Goal: Task Accomplishment & Management: Complete application form

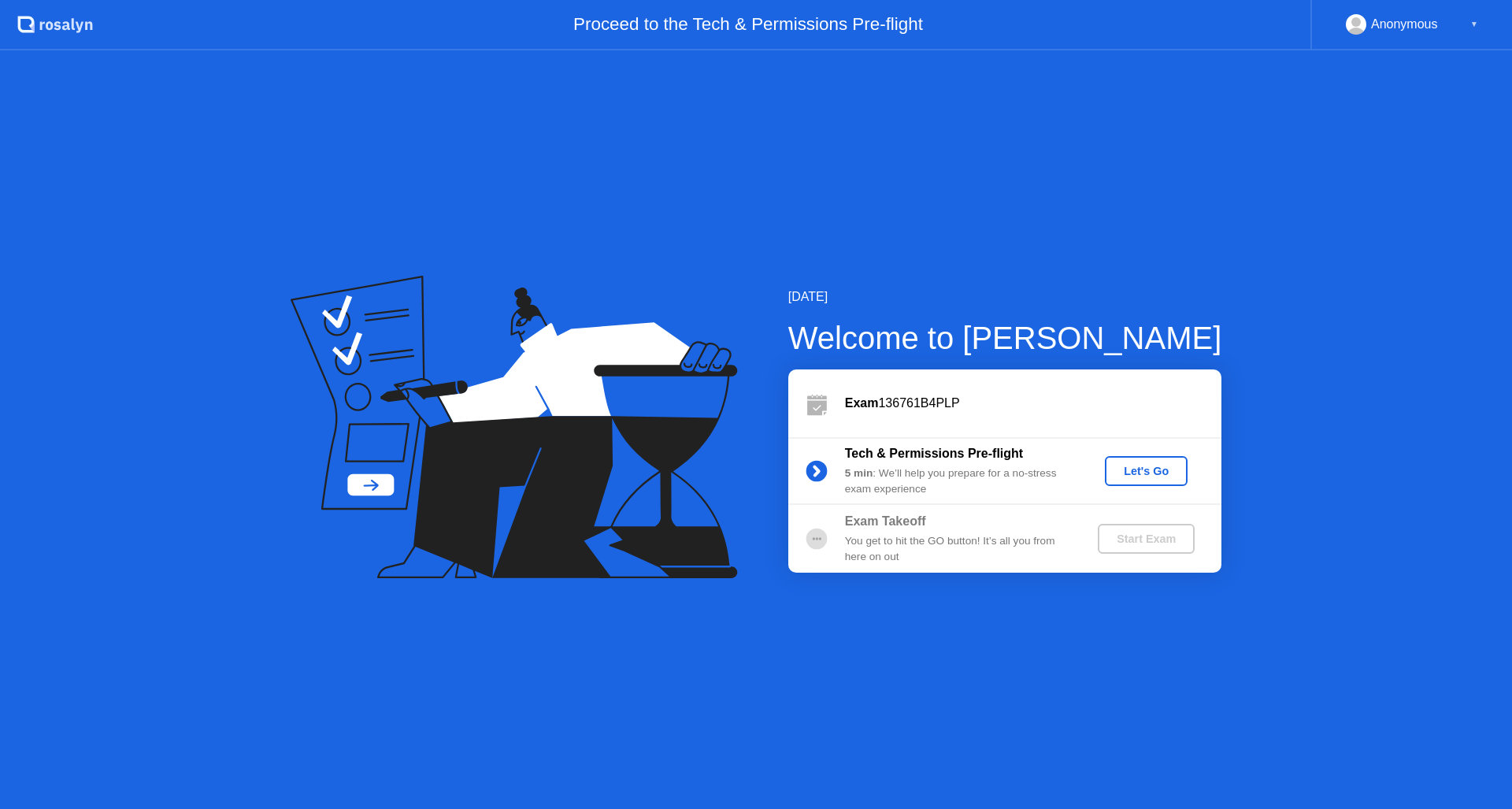
click at [1156, 469] on div "Let's Go" at bounding box center [1147, 471] width 70 height 13
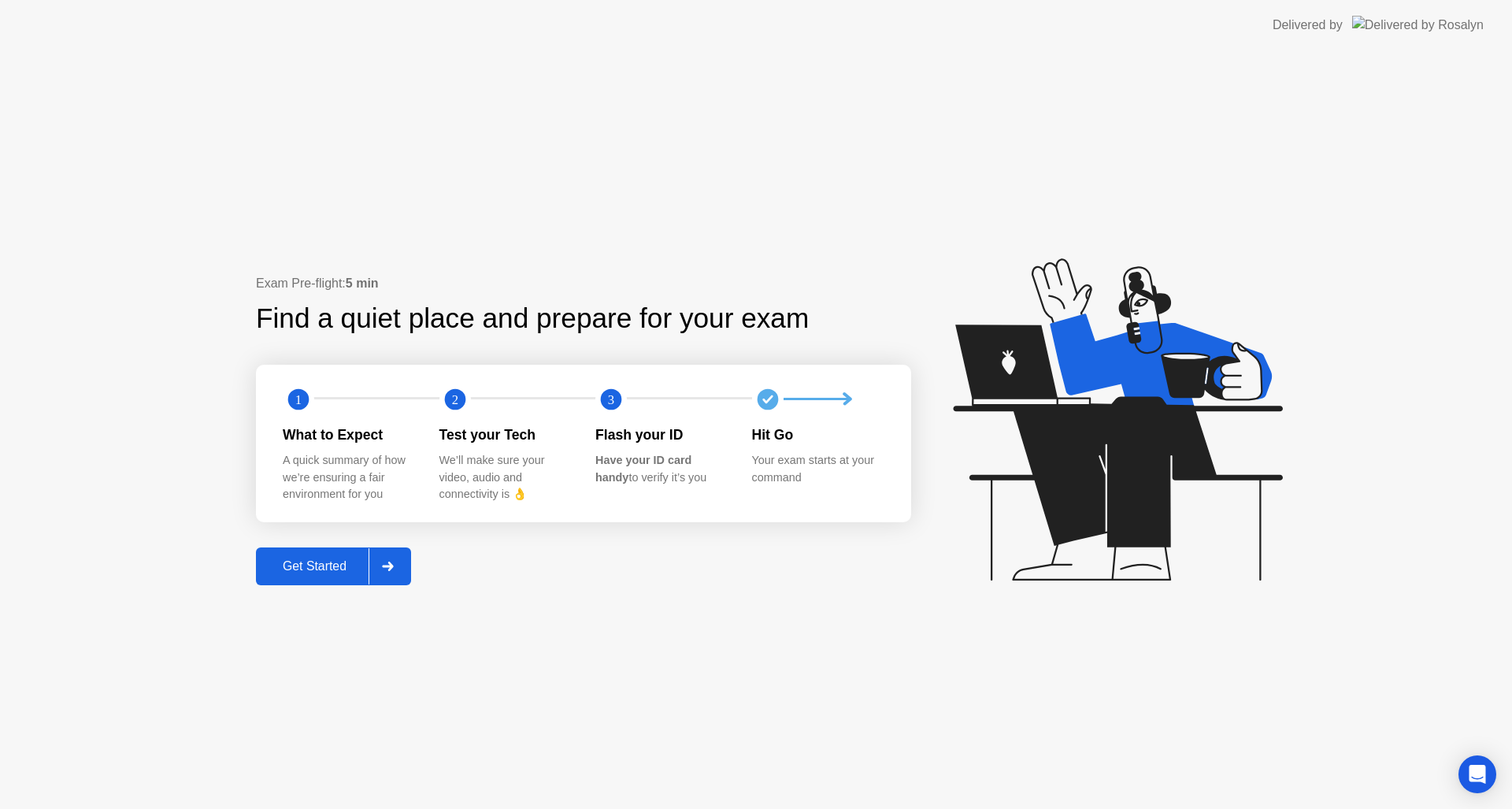
click at [327, 568] on div "Get Started" at bounding box center [314, 566] width 108 height 15
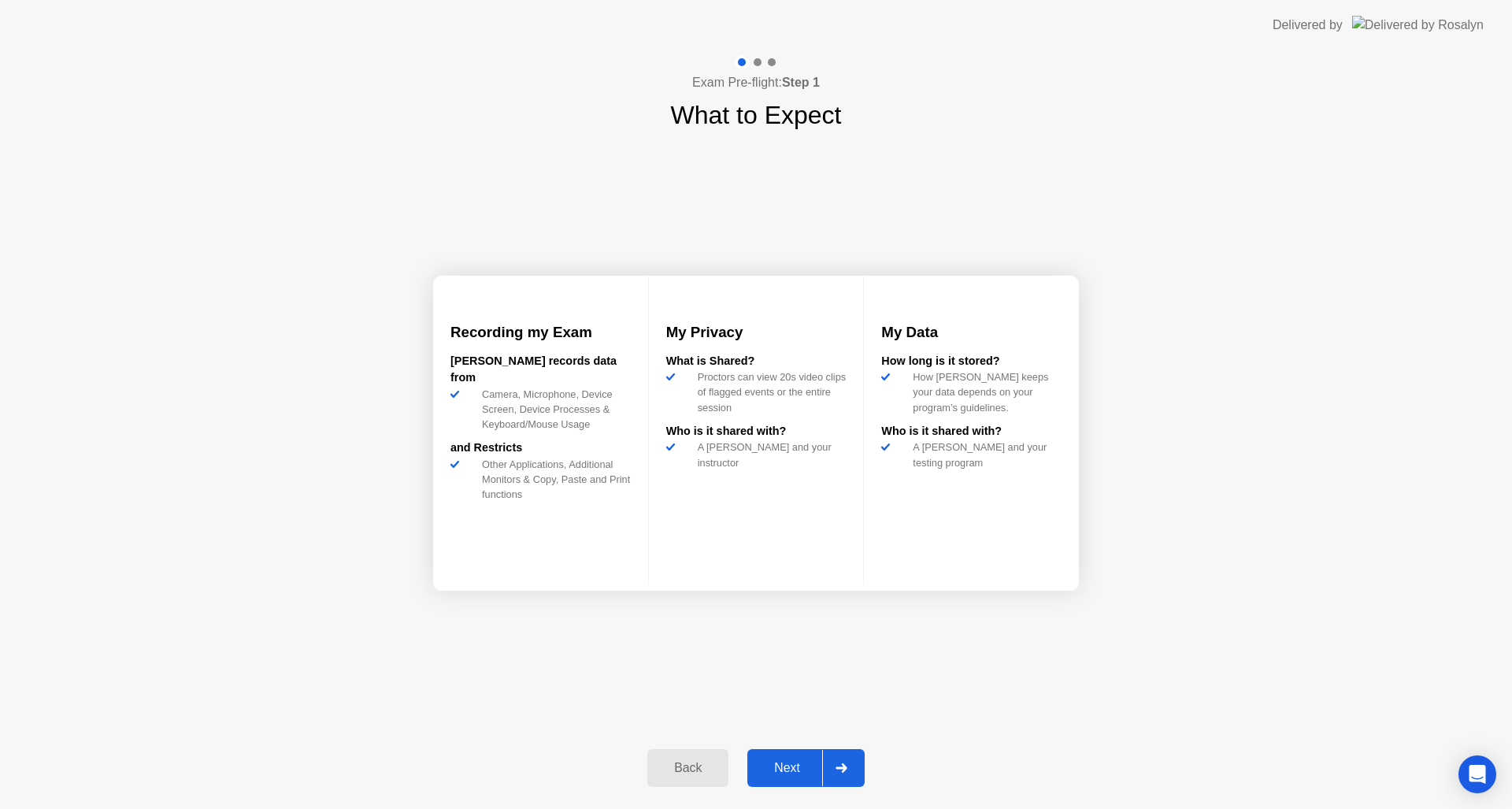
click at [790, 766] on div "Next" at bounding box center [788, 768] width 70 height 15
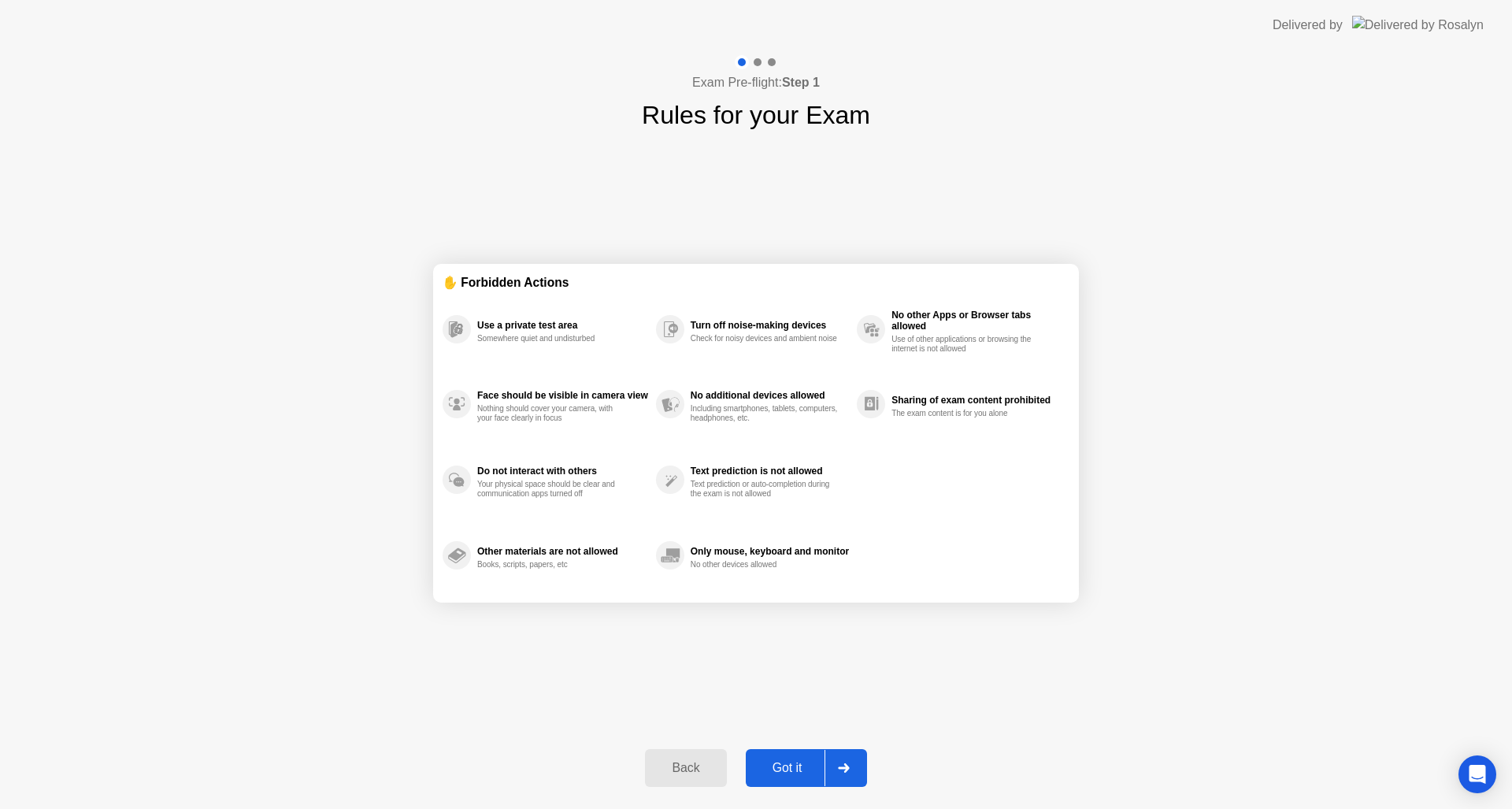
click at [796, 769] on div "Got it" at bounding box center [788, 768] width 74 height 15
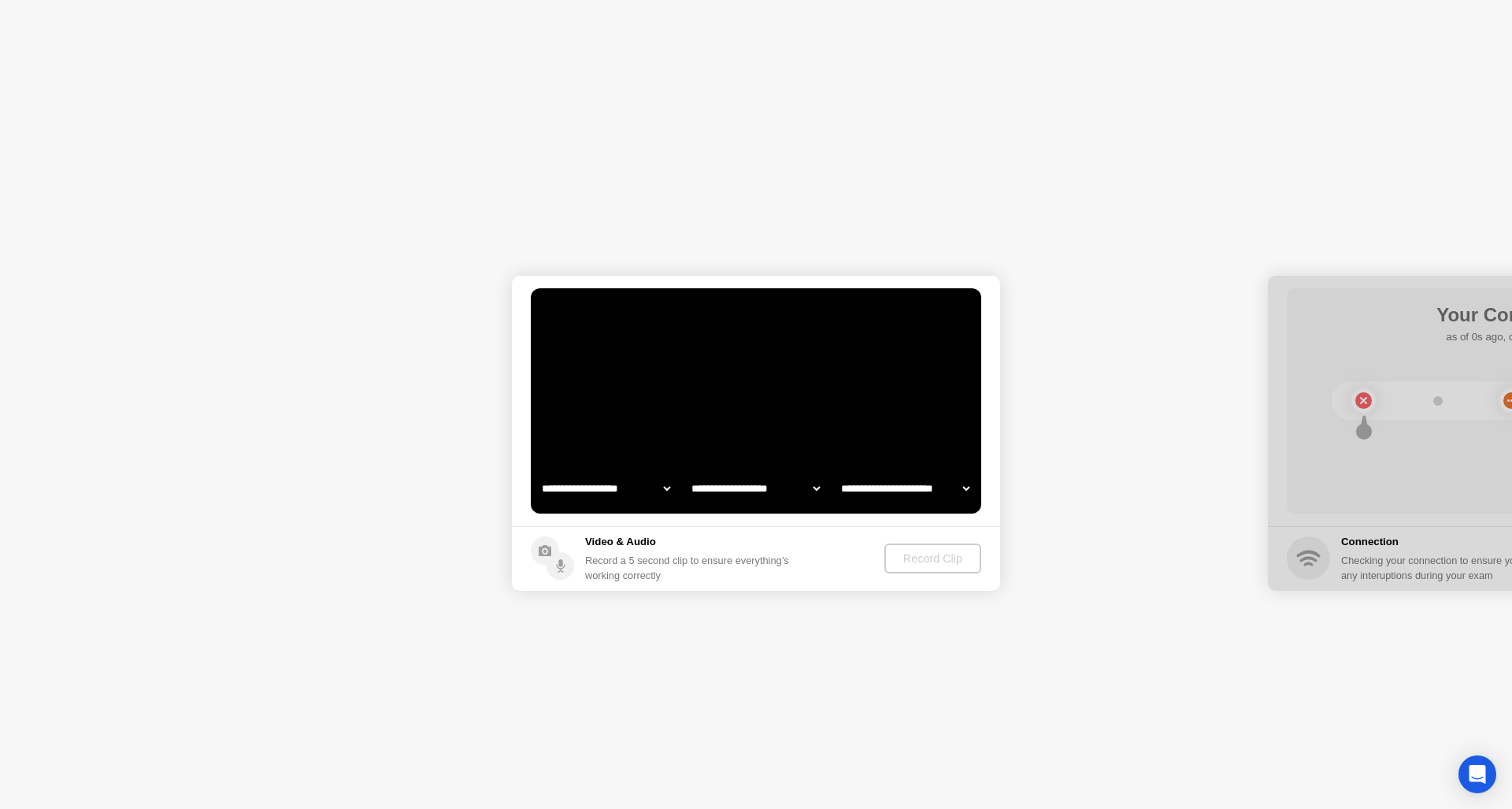
select select "**********"
select select "*******"
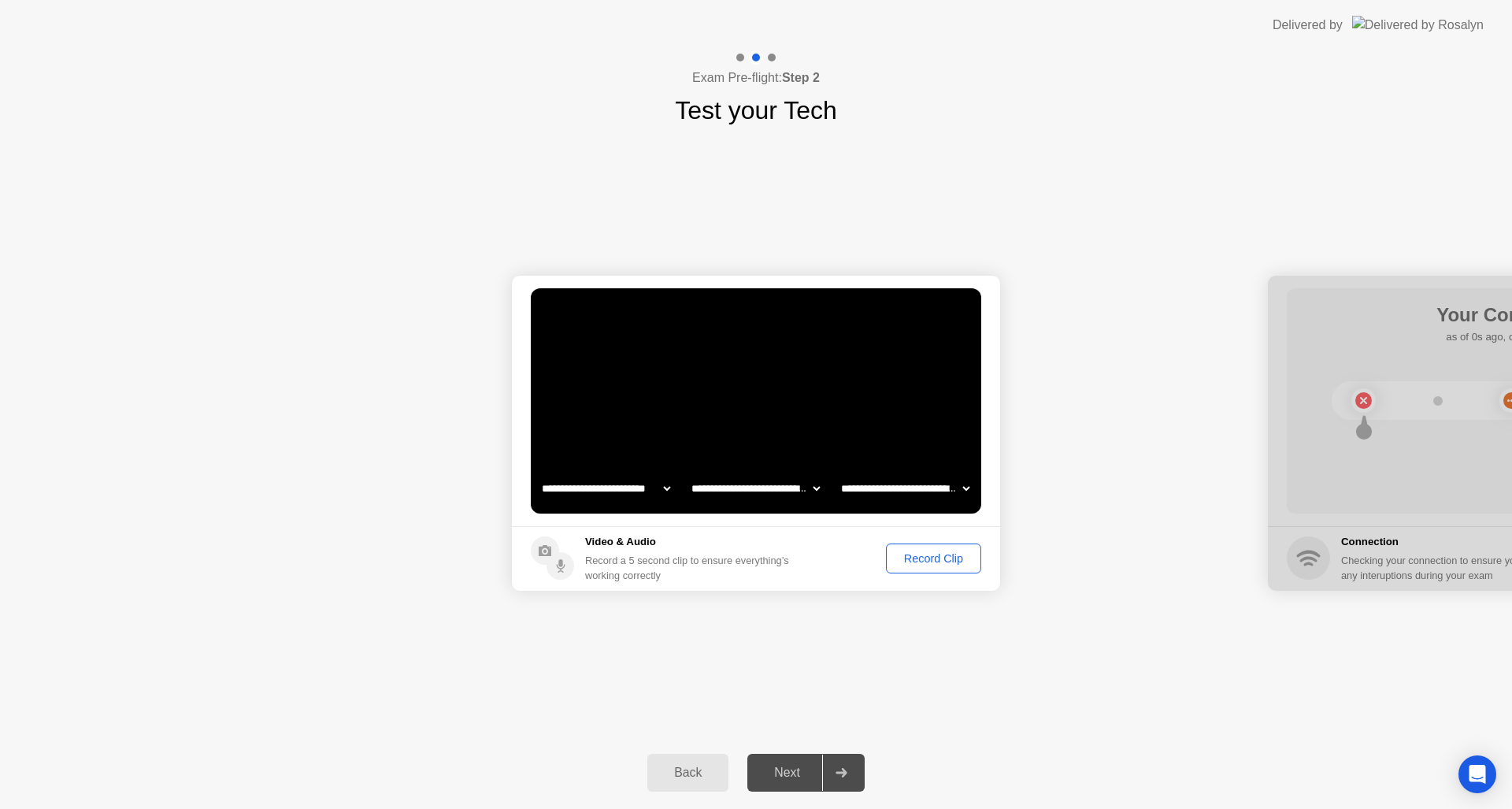
click at [943, 556] on div "Record Clip" at bounding box center [934, 558] width 84 height 13
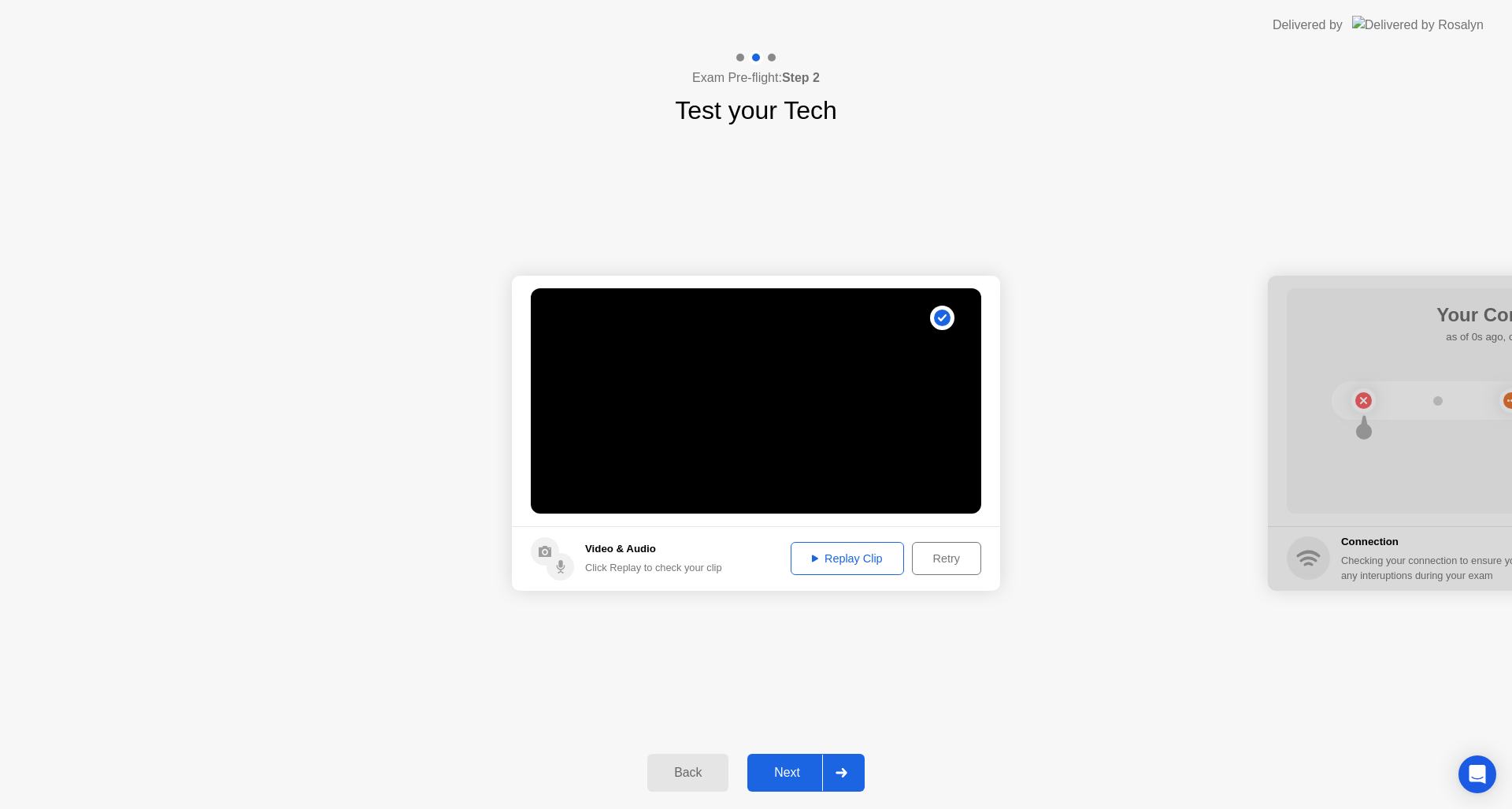
click at [786, 772] on div "Next" at bounding box center [788, 772] width 70 height 15
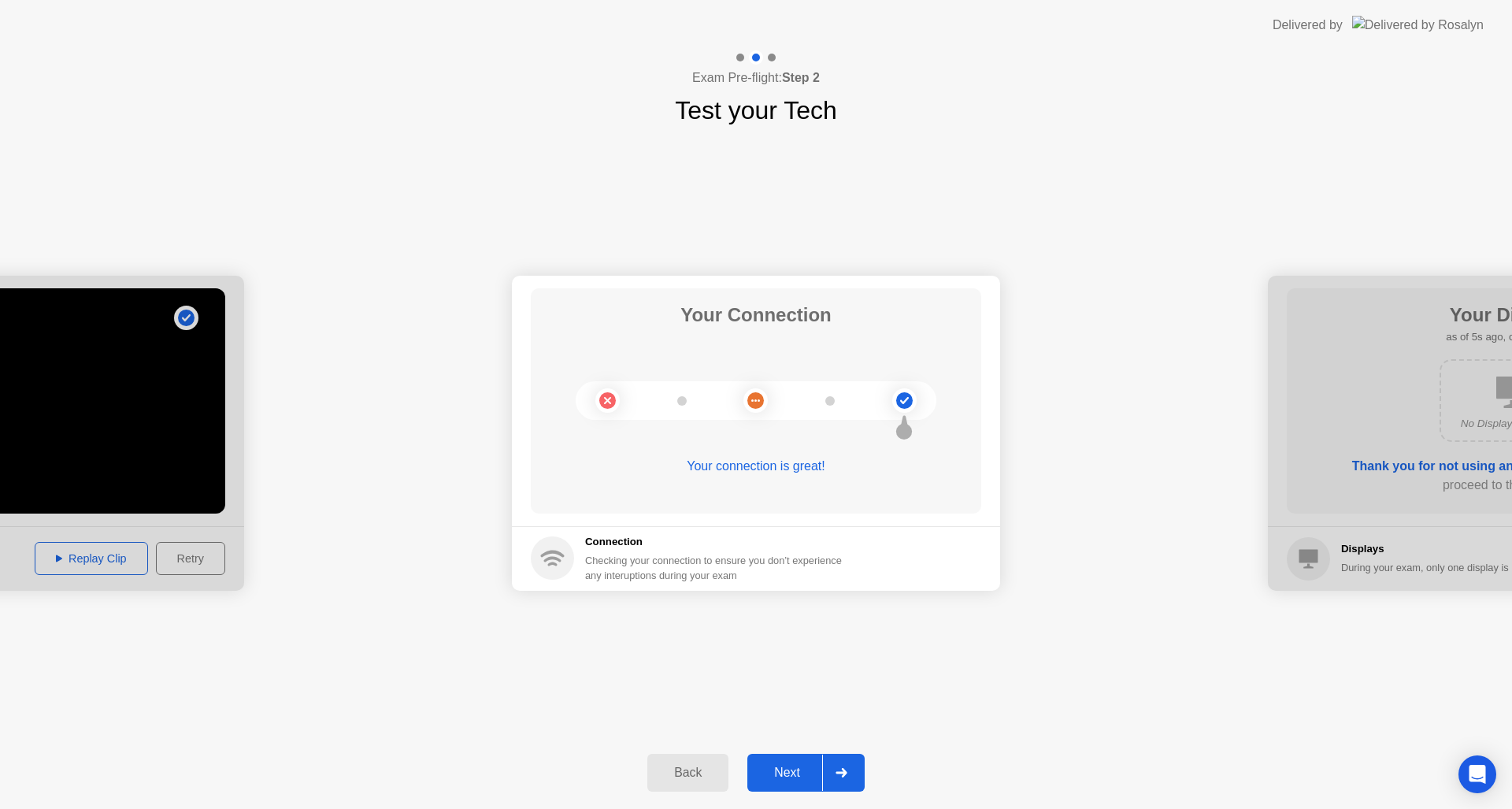
click at [800, 762] on button "Next" at bounding box center [806, 772] width 118 height 38
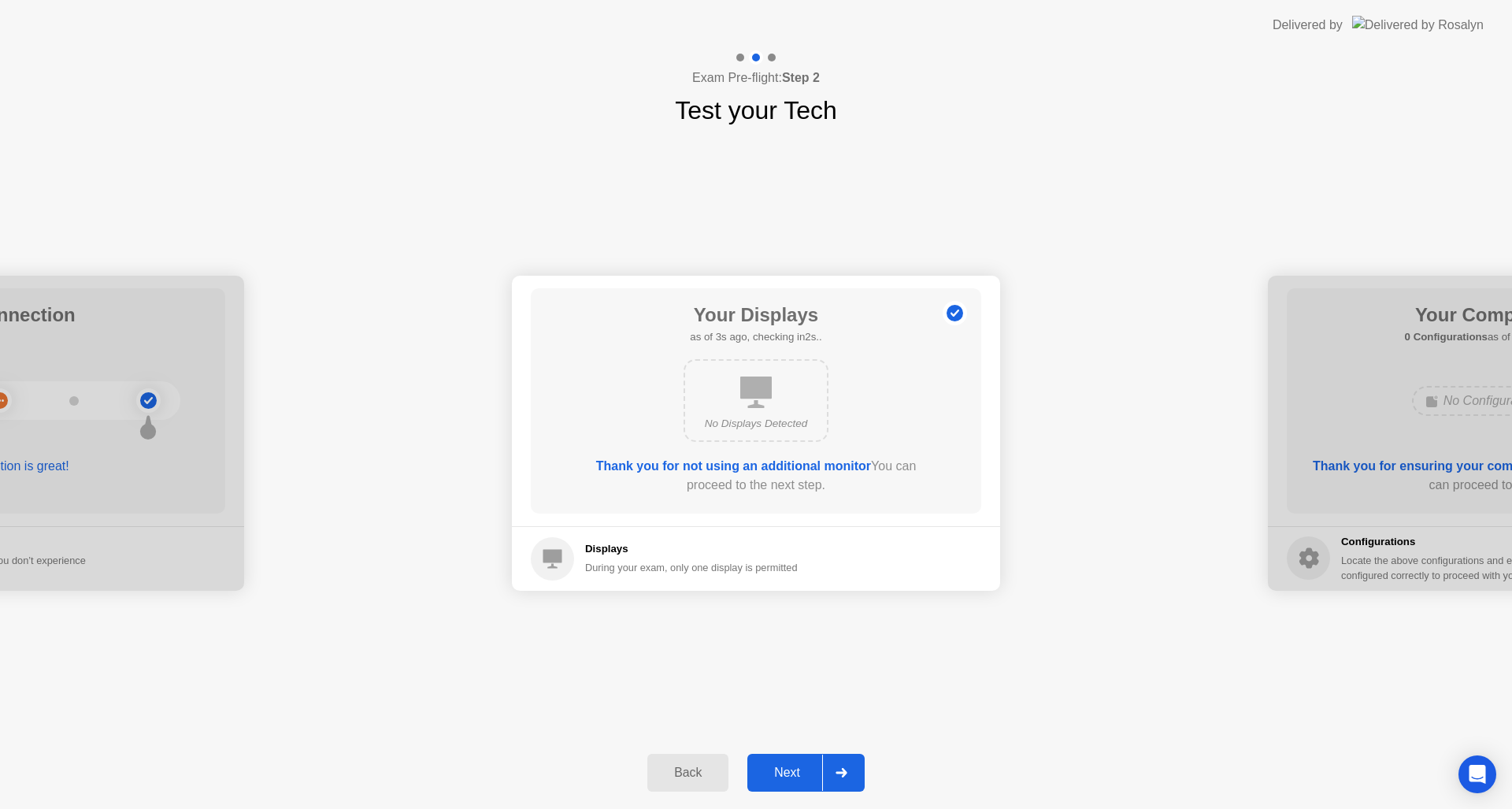
click at [794, 751] on div "Back Next" at bounding box center [756, 772] width 1512 height 72
click at [805, 775] on div "Next" at bounding box center [788, 772] width 70 height 15
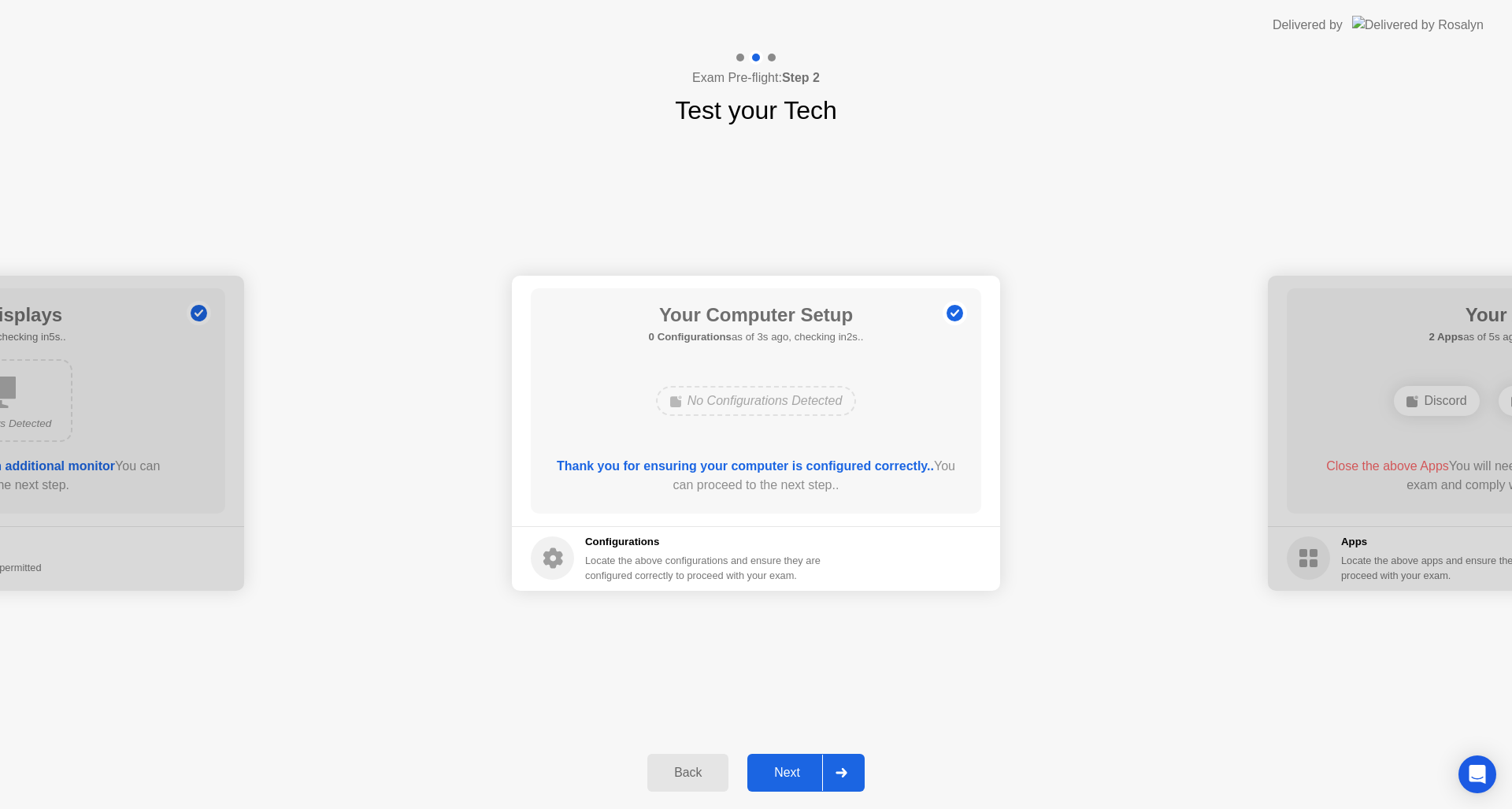
click at [788, 776] on div "Next" at bounding box center [788, 772] width 70 height 15
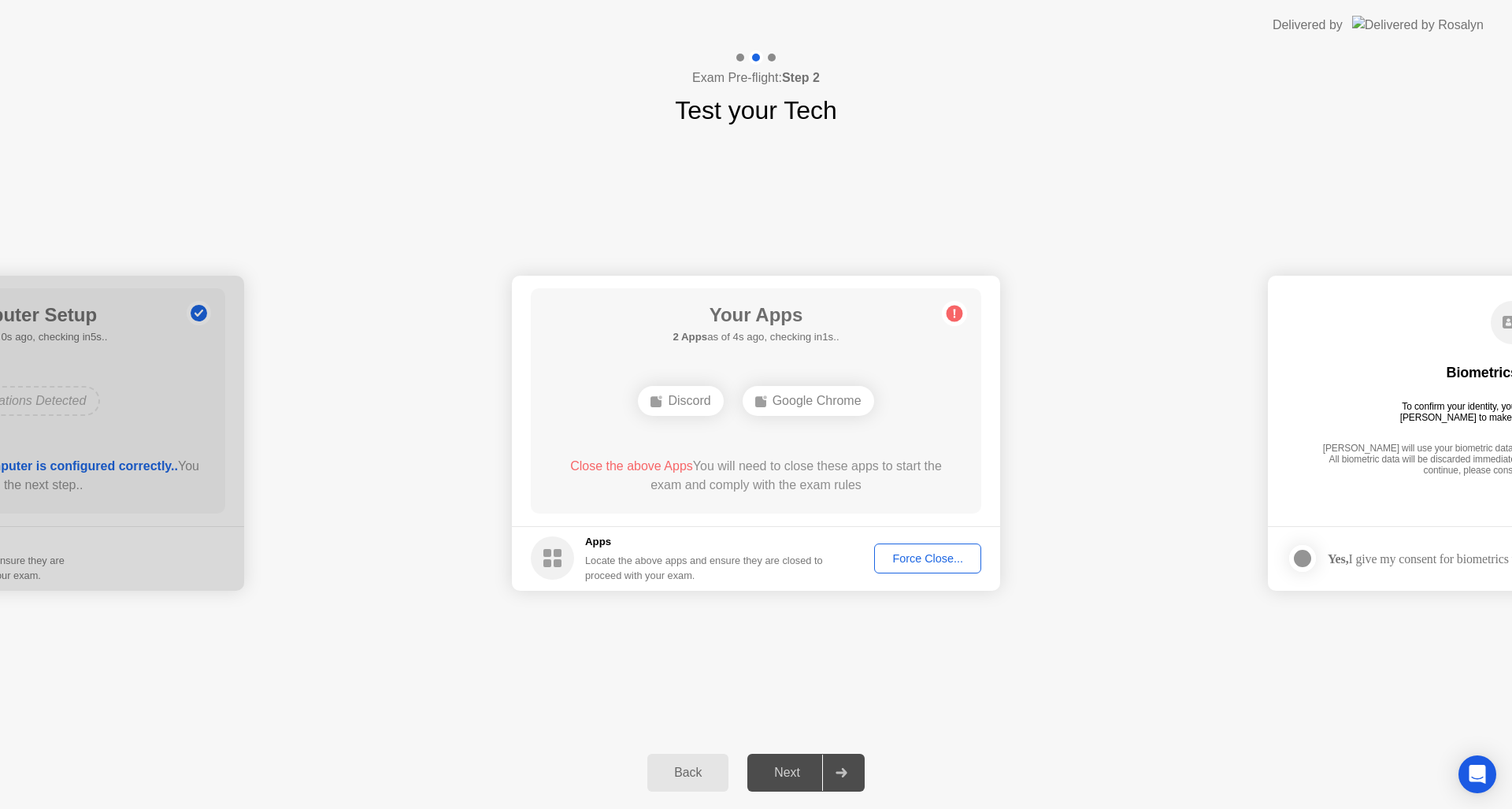
click at [698, 404] on div "Discord" at bounding box center [680, 400] width 85 height 30
click at [927, 557] on div "Force Close..." at bounding box center [928, 558] width 96 height 13
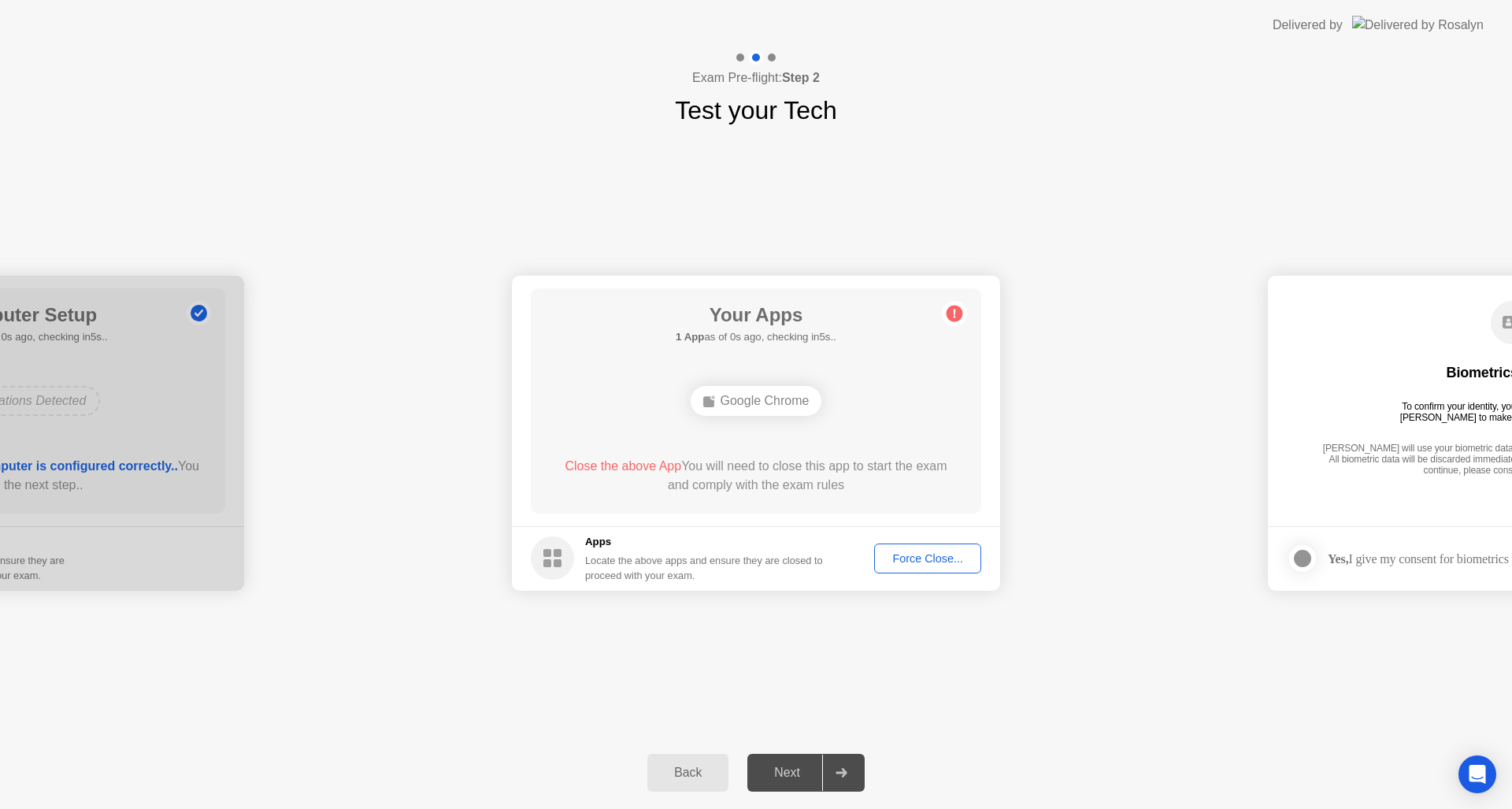
click at [926, 561] on div "Force Close..." at bounding box center [928, 558] width 96 height 13
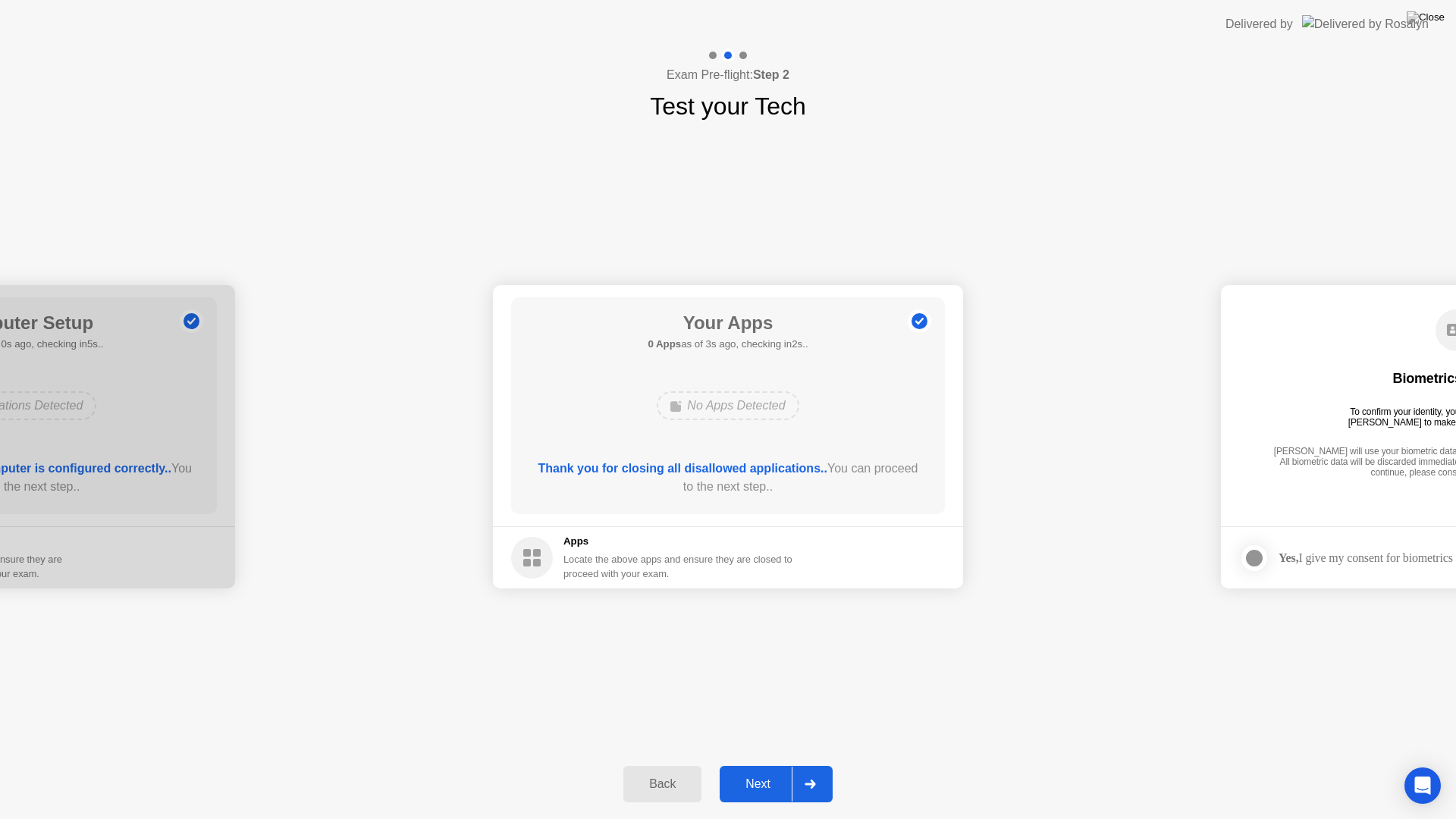
click at [758, 778] on div "Next" at bounding box center [759, 784] width 68 height 14
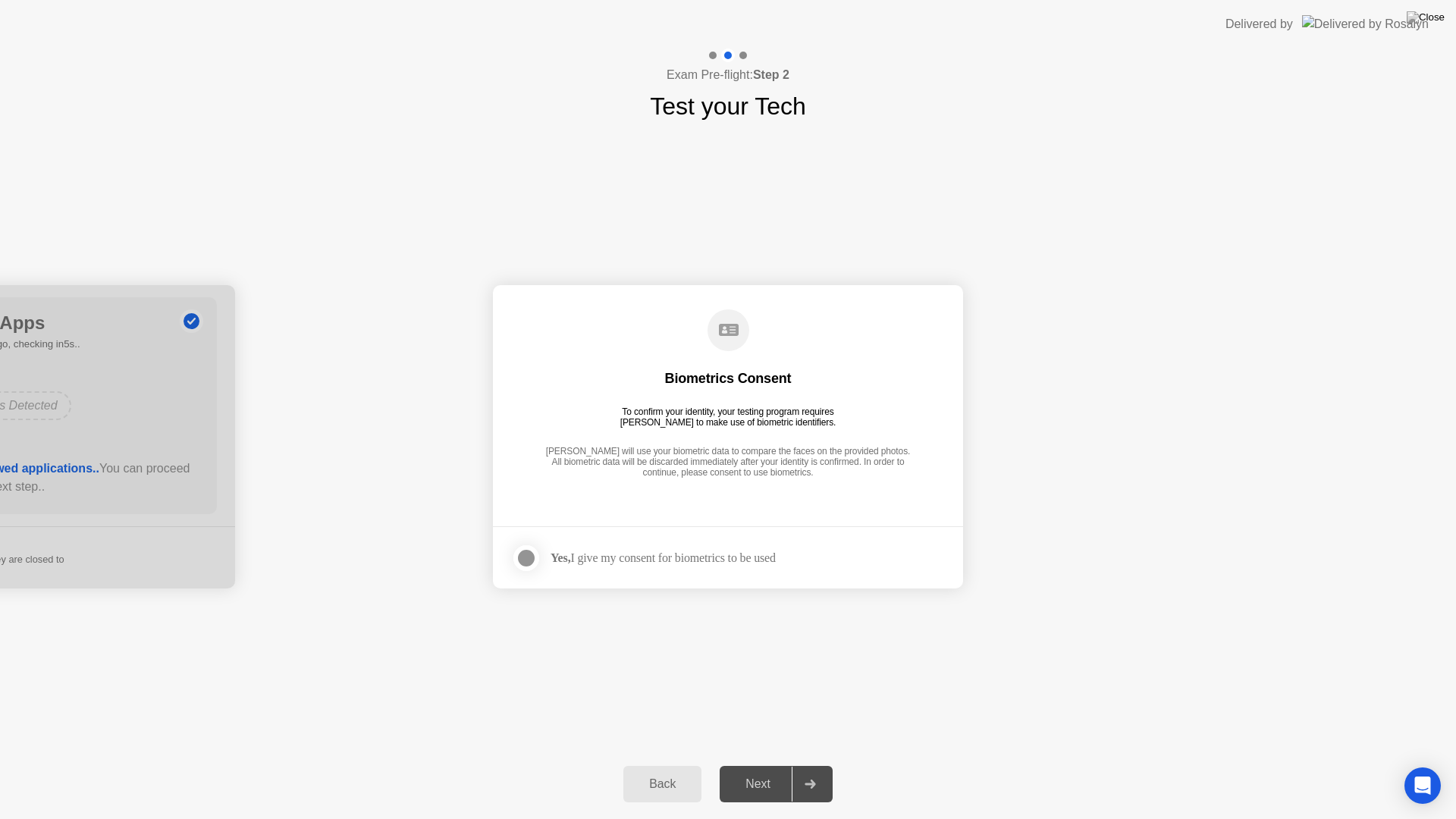
click at [528, 561] on div at bounding box center [526, 558] width 18 height 18
click at [759, 778] on div "Next" at bounding box center [759, 784] width 68 height 14
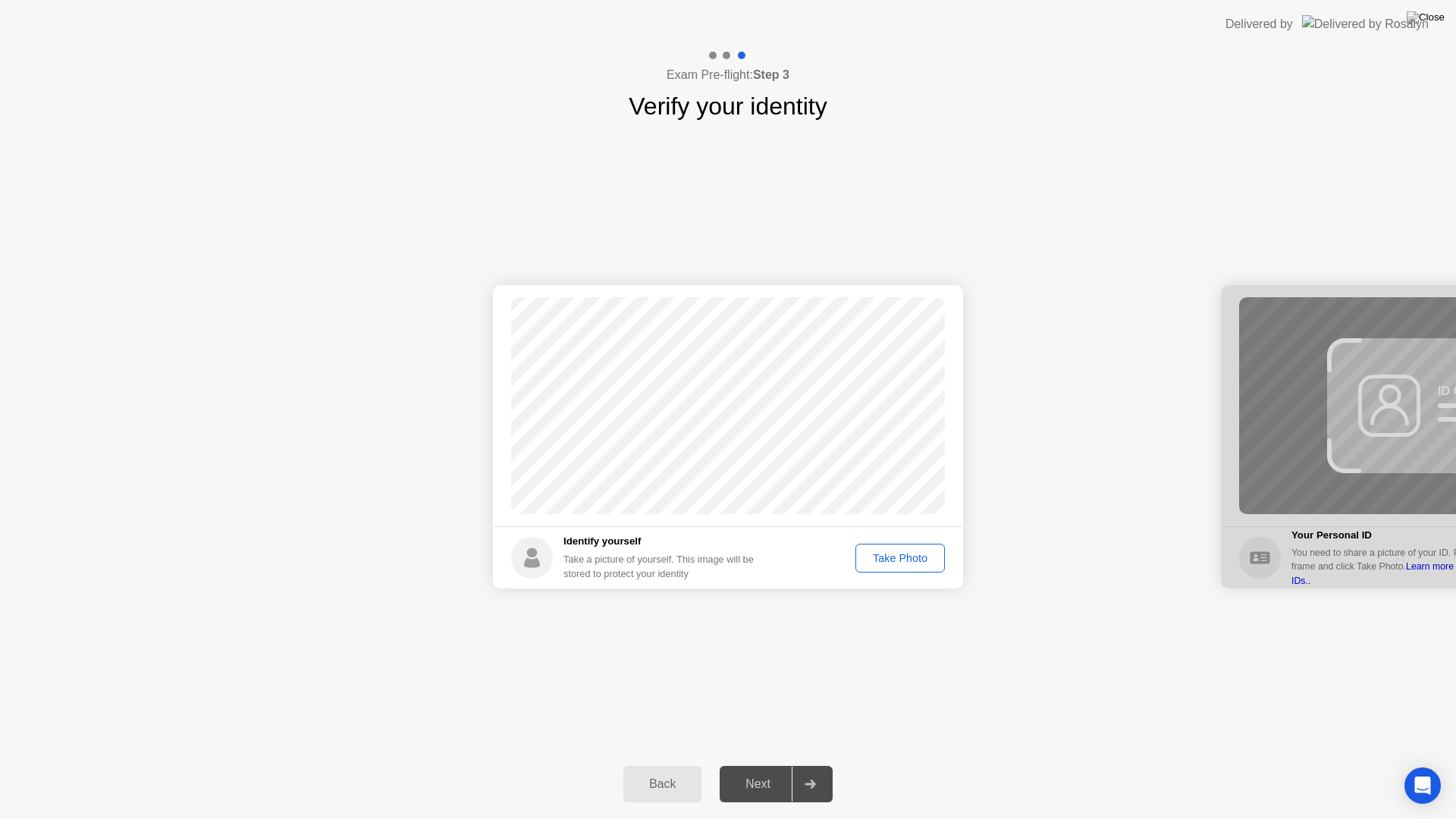
click at [912, 563] on div "Take Photo" at bounding box center [900, 558] width 79 height 12
click at [908, 557] on div "Retake" at bounding box center [910, 558] width 60 height 12
click at [898, 557] on div "Take Photo" at bounding box center [900, 558] width 79 height 12
click at [764, 778] on div "Next" at bounding box center [759, 784] width 68 height 14
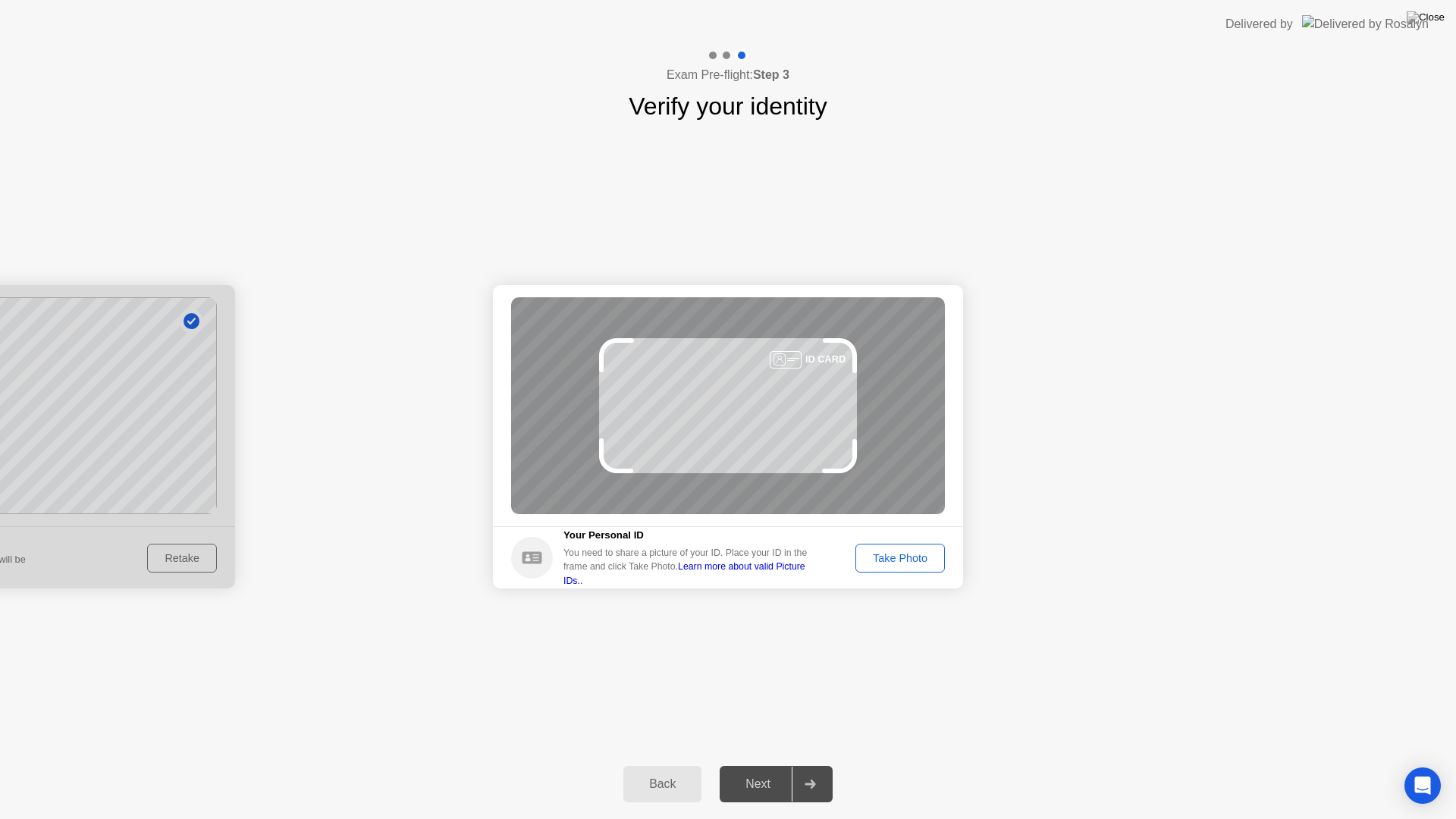
click at [898, 564] on div "Take Photo" at bounding box center [900, 558] width 79 height 12
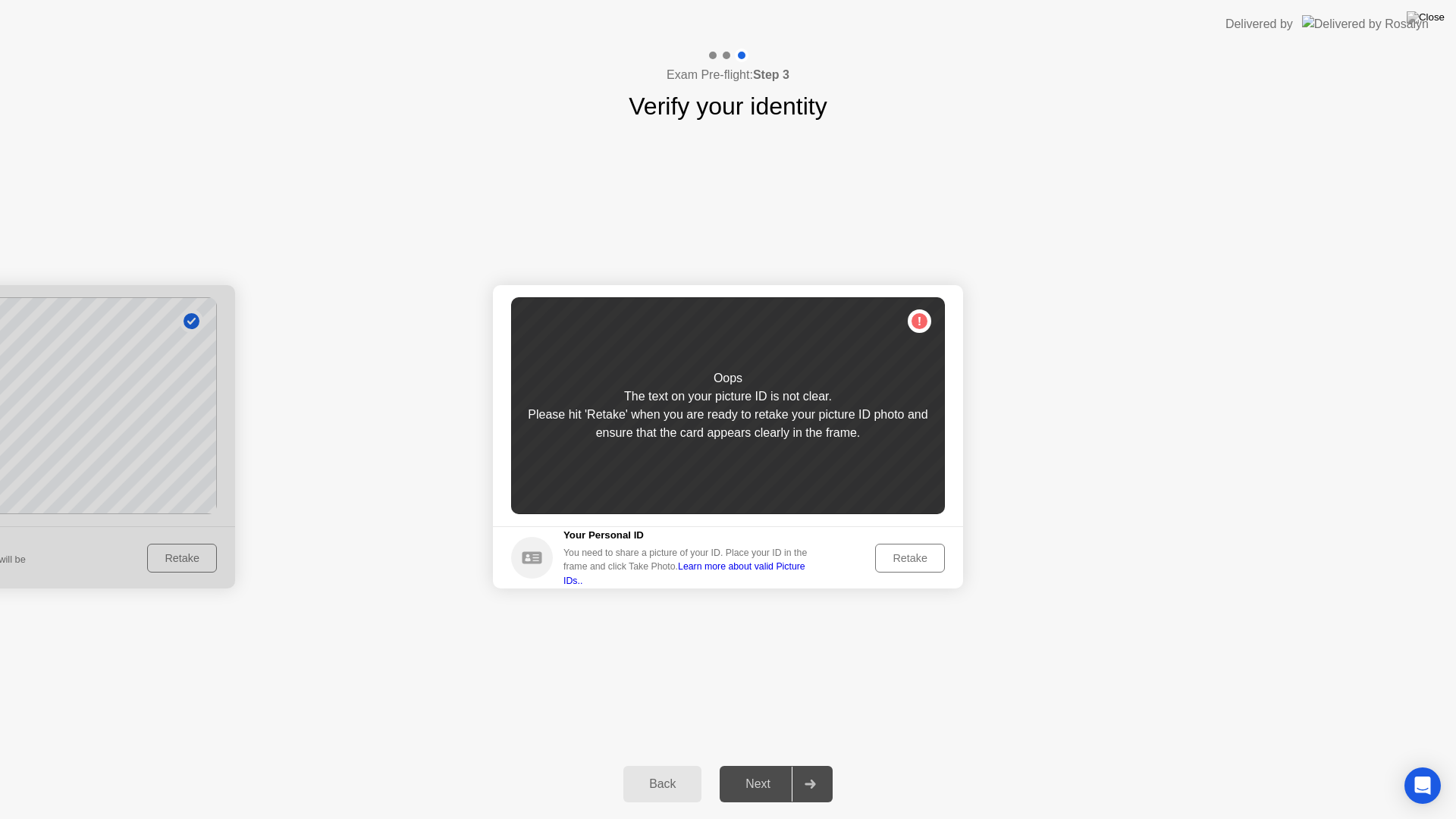
click at [909, 558] on div "Retake" at bounding box center [910, 558] width 60 height 12
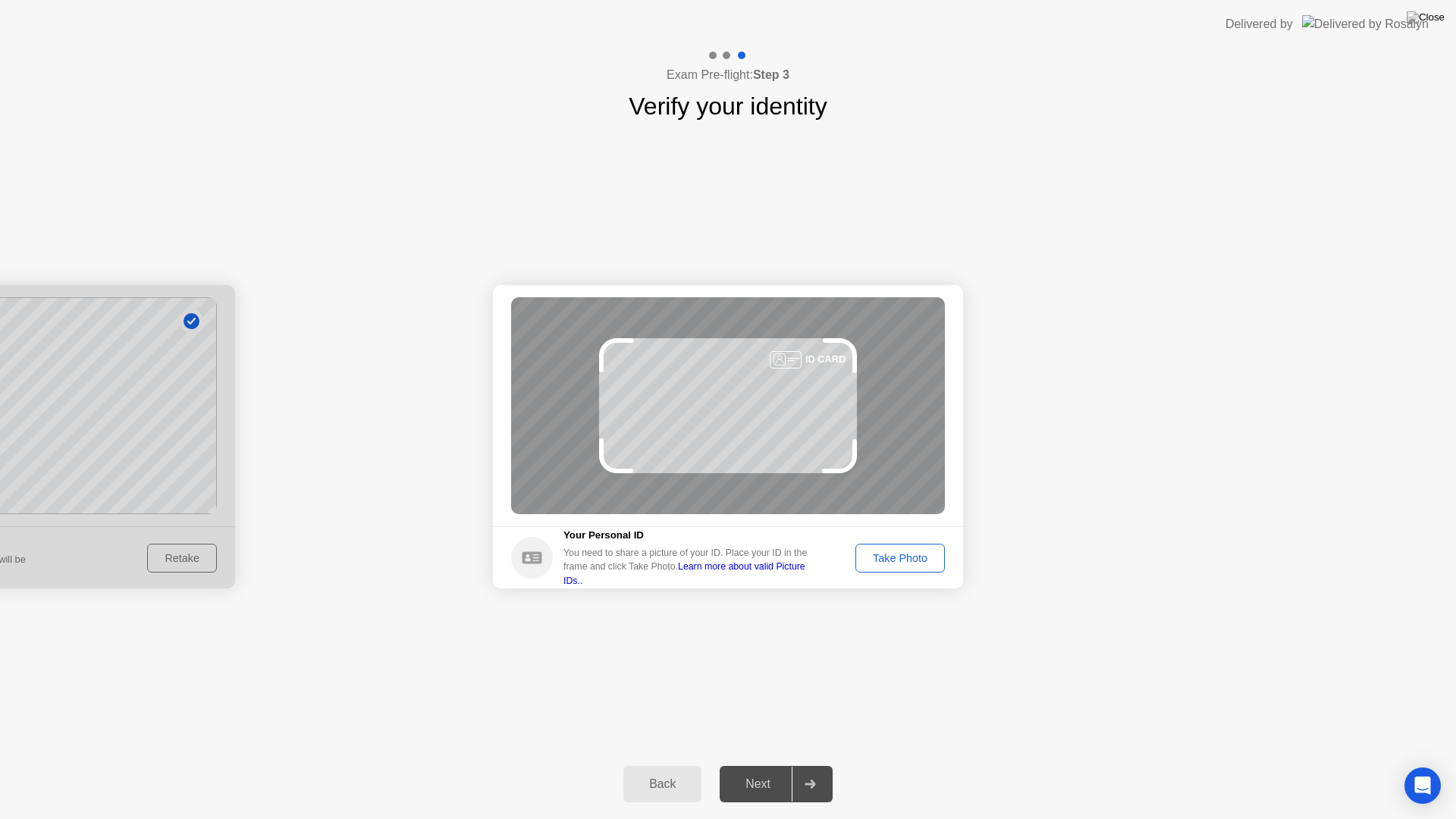
click at [904, 568] on button "Take Photo" at bounding box center [900, 558] width 89 height 29
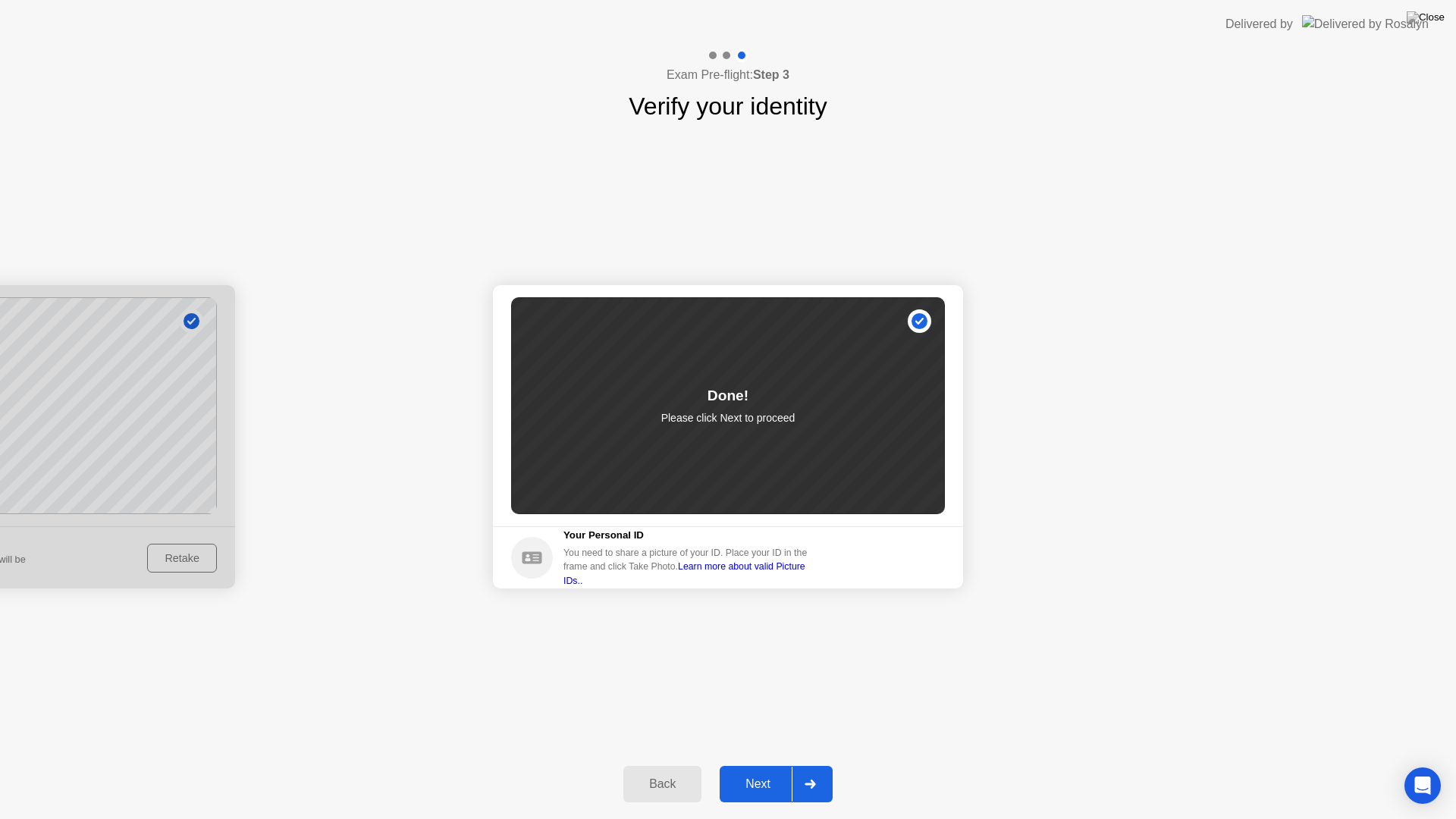
click at [756, 778] on div "Next" at bounding box center [759, 784] width 68 height 14
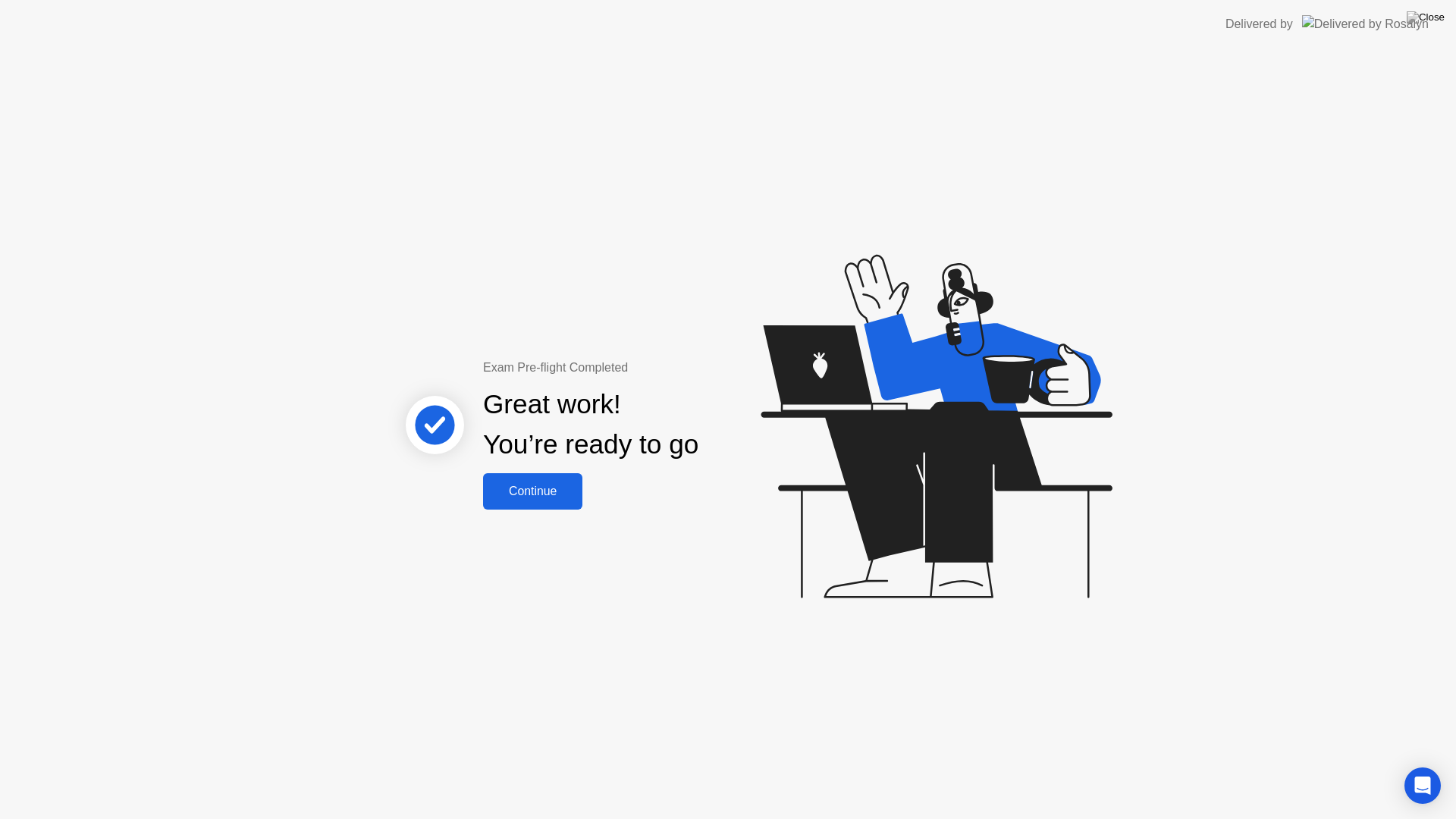
click at [539, 488] on div "Continue" at bounding box center [533, 491] width 90 height 14
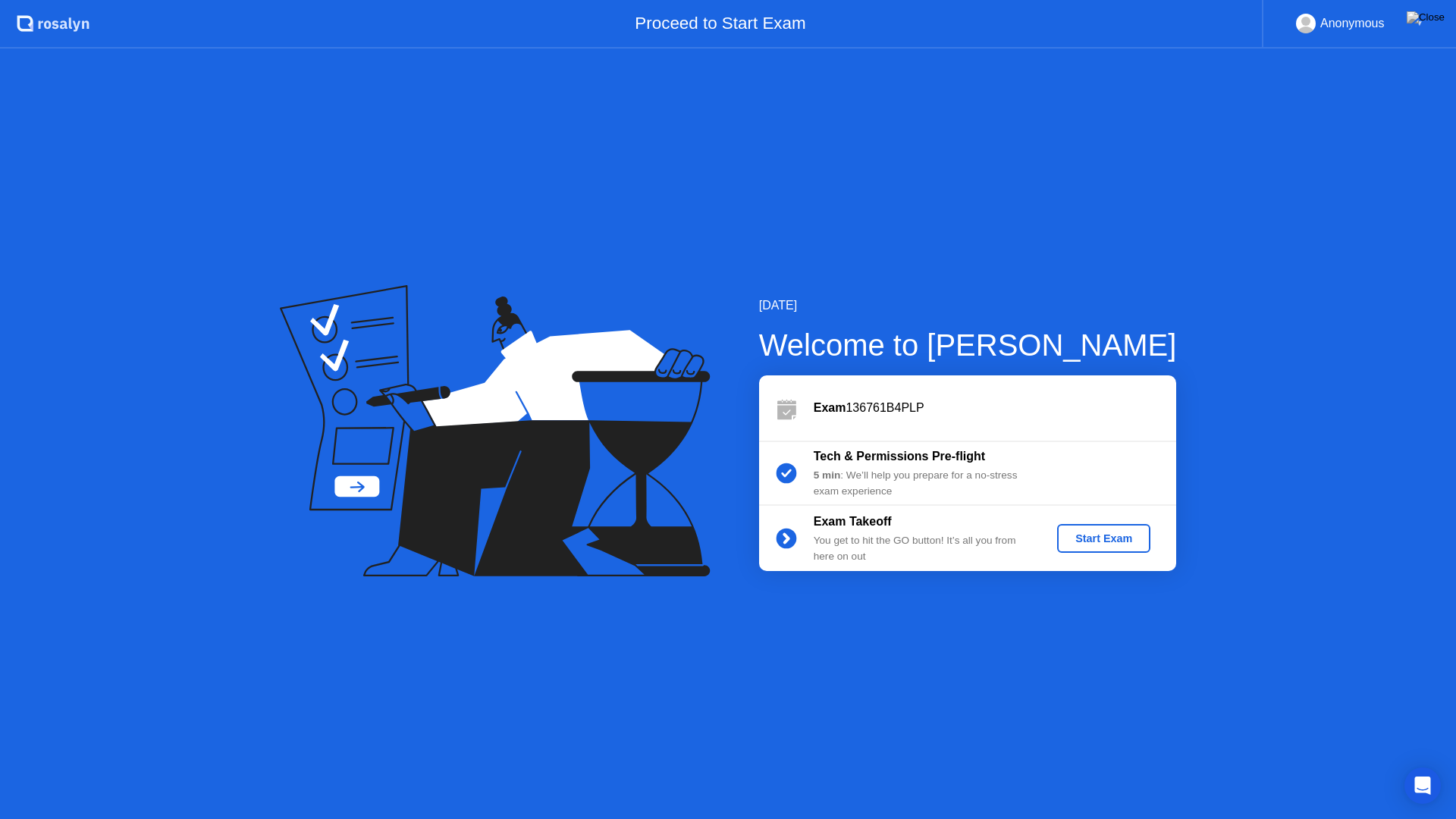
click at [1089, 542] on div "Start Exam" at bounding box center [1104, 539] width 81 height 12
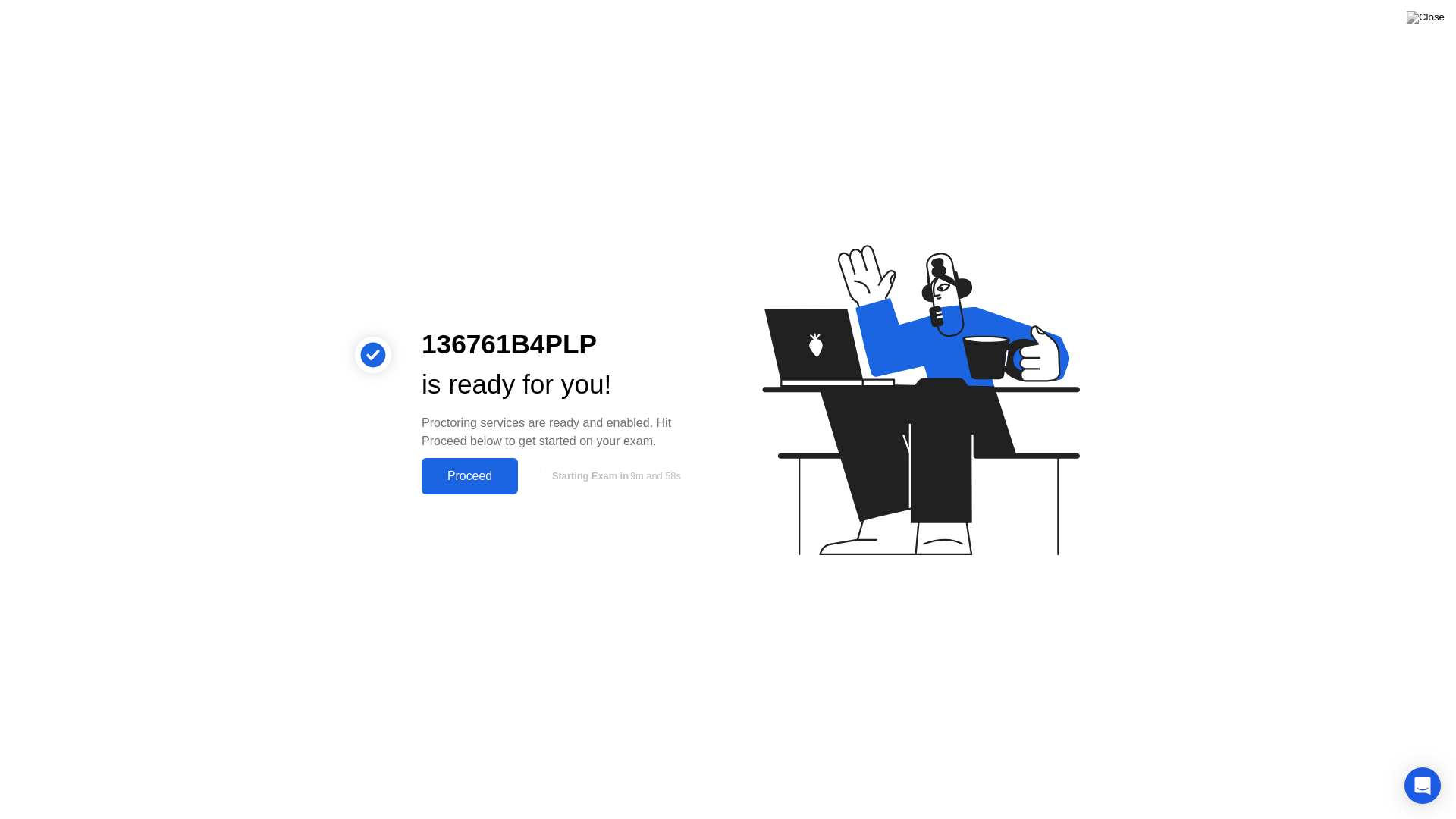
click at [474, 474] on div "Proceed" at bounding box center [469, 477] width 87 height 14
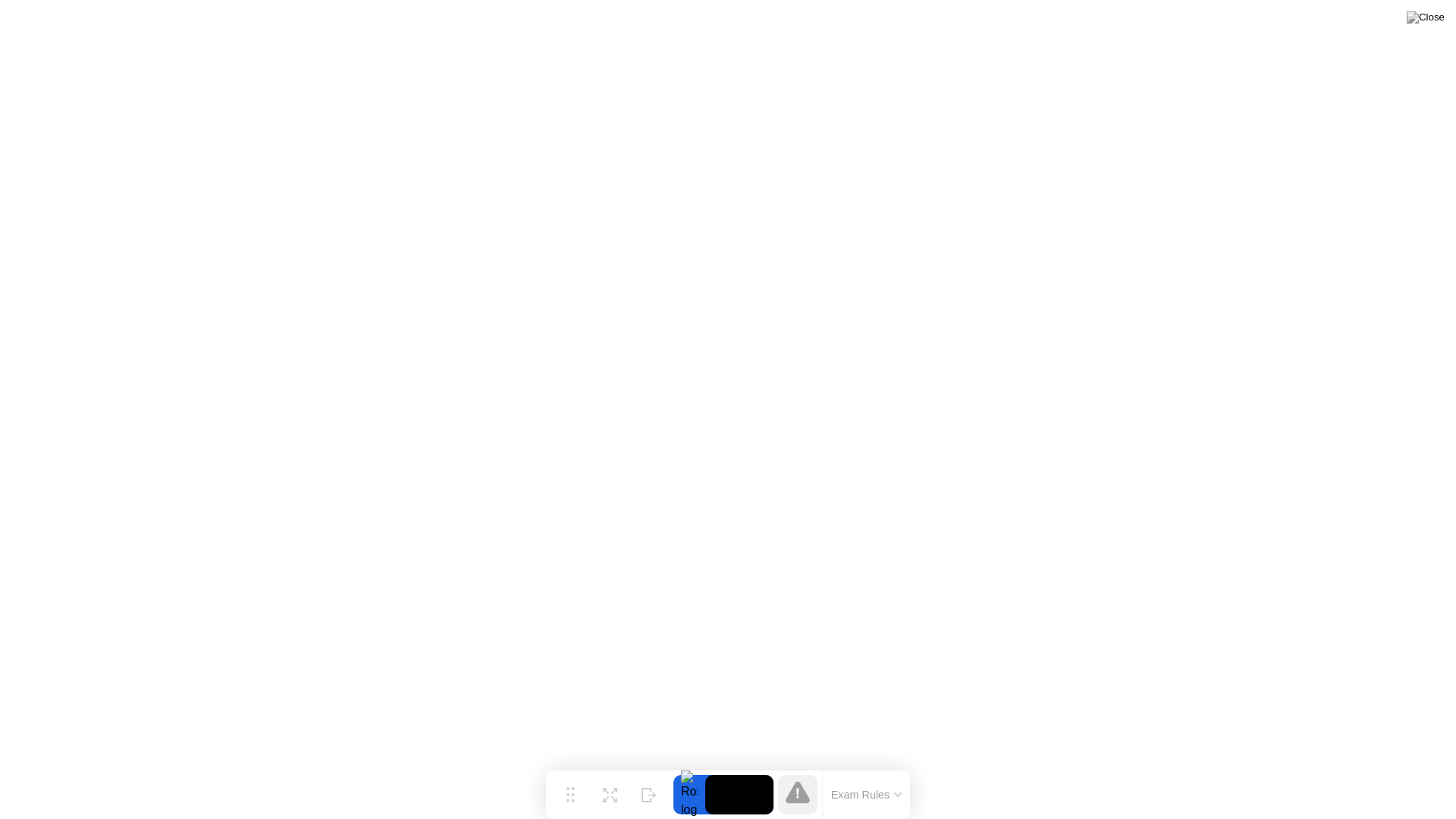
click at [896, 778] on icon at bounding box center [898, 795] width 7 height 5
